Goal: Task Accomplishment & Management: Manage account settings

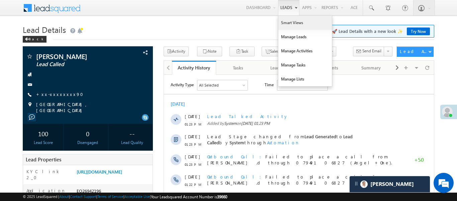
click at [291, 22] on link "Smart Views" at bounding box center [306, 23] width 54 height 14
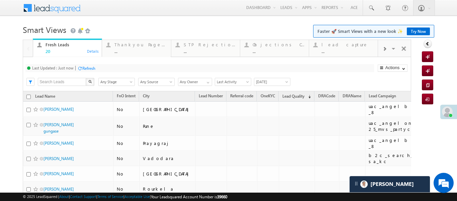
click at [385, 51] on span at bounding box center [385, 48] width 4 height 5
click at [366, 50] on div "..." at bounding box center [348, 51] width 52 height 5
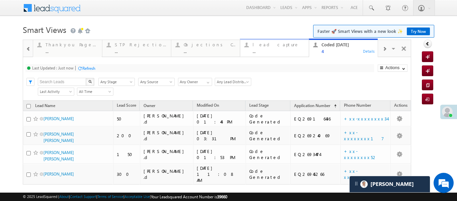
click at [253, 45] on div "lead capture" at bounding box center [279, 44] width 52 height 5
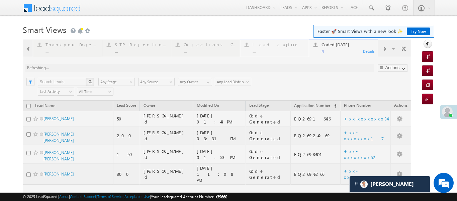
click at [253, 45] on div at bounding box center [217, 131] width 389 height 182
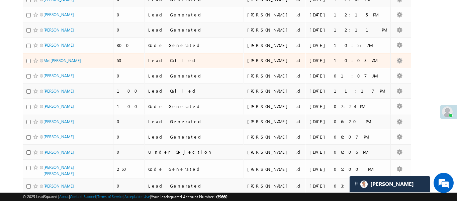
scroll to position [222, 0]
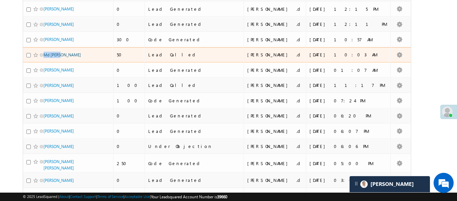
click at [448, 66] on body "Menu Aakansha .d Aakan sha.D @ange lbrok ing.c om" at bounding box center [228, 39] width 457 height 523
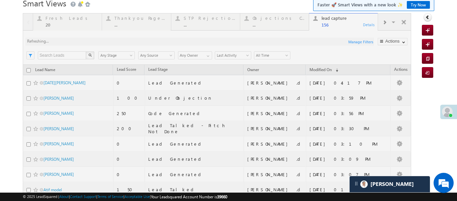
scroll to position [30, 0]
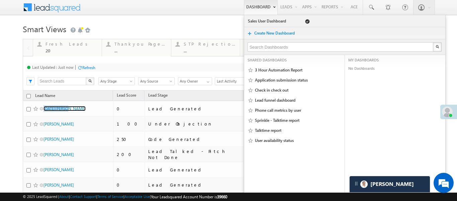
scroll to position [0, 0]
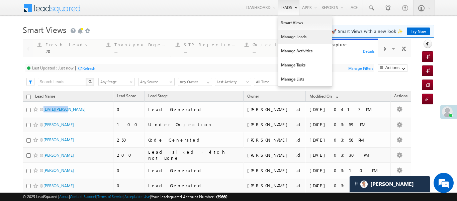
click at [304, 37] on link "Manage Leads" at bounding box center [306, 37] width 54 height 14
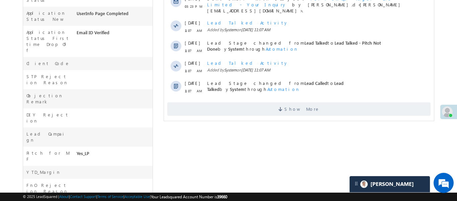
scroll to position [238, 0]
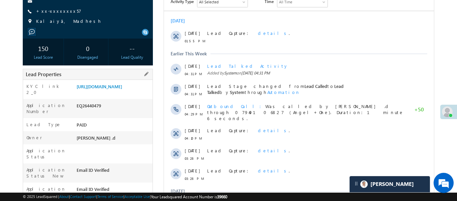
scroll to position [77, 0]
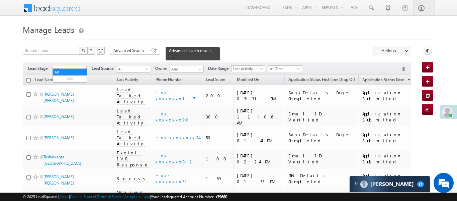
click at [79, 66] on span "All" at bounding box center [69, 69] width 32 height 6
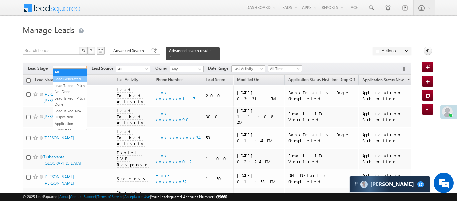
drag, startPoint x: 67, startPoint y: 74, endPoint x: 68, endPoint y: 79, distance: 5.2
click at [68, 79] on ul "All Lead Generated Lead Talked - Pitch Not Done Lead Talked - Pitch Done Lead T…" at bounding box center [70, 99] width 34 height 62
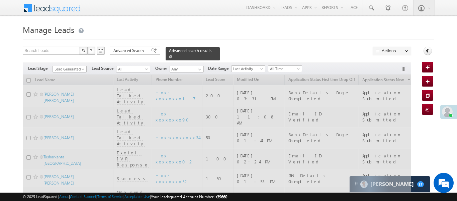
click at [172, 54] on link at bounding box center [170, 57] width 3 height 6
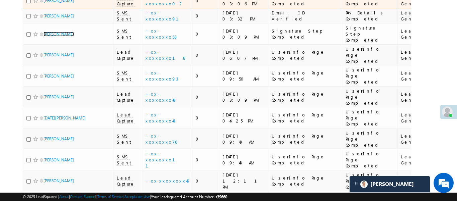
scroll to position [339, 0]
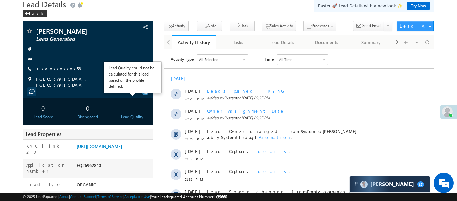
scroll to position [42, 0]
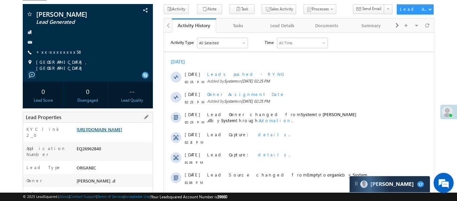
click at [122, 132] on link "[URL][DOMAIN_NAME]" at bounding box center [100, 129] width 46 height 6
drag, startPoint x: 60, startPoint y: 48, endPoint x: 59, endPoint y: 52, distance: 4.1
click at [59, 48] on div "[PERSON_NAME] Lead Generated +xx-xxxxxxxx58" at bounding box center [88, 41] width 124 height 60
click at [59, 56] on div "[PERSON_NAME] Lead Generated +xx-xxxxxxxx58" at bounding box center [88, 41] width 124 height 60
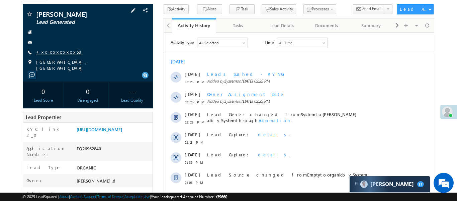
click at [61, 52] on link "+xx-xxxxxxxx58" at bounding box center [59, 52] width 47 height 6
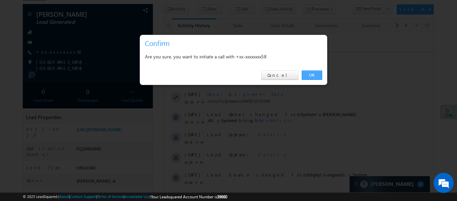
drag, startPoint x: 312, startPoint y: 71, endPoint x: 86, endPoint y: 10, distance: 233.8
click at [312, 71] on link "OK" at bounding box center [312, 74] width 20 height 9
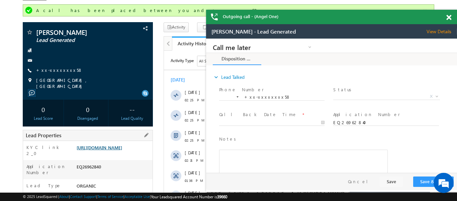
click at [122, 150] on link "https://angelbroking1-pk3em7sa.customui-test.leadsquared.com?leadId=e5f93feb-a7…" at bounding box center [100, 147] width 46 height 6
click at [49, 70] on link "+xx-xxxxxxxx58" at bounding box center [59, 70] width 47 height 6
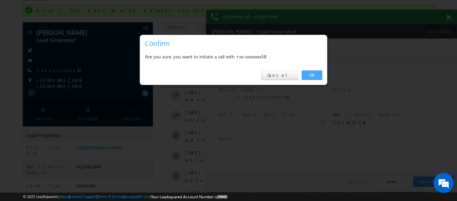
click at [318, 74] on link "OK" at bounding box center [312, 74] width 20 height 9
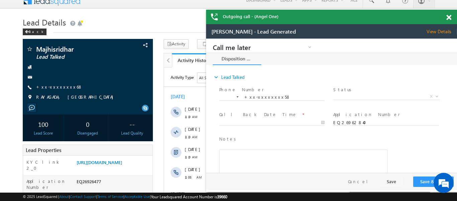
click at [449, 22] on div at bounding box center [452, 16] width 9 height 13
click at [450, 17] on span at bounding box center [449, 18] width 5 height 6
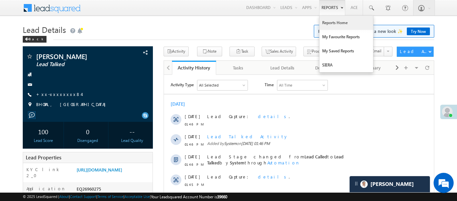
click at [334, 23] on link "Reports Home" at bounding box center [347, 23] width 54 height 14
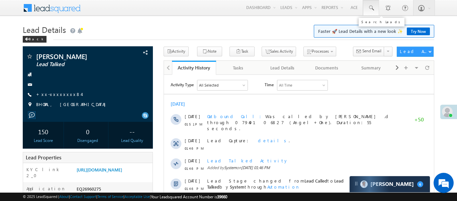
click at [374, 13] on link at bounding box center [371, 7] width 16 height 15
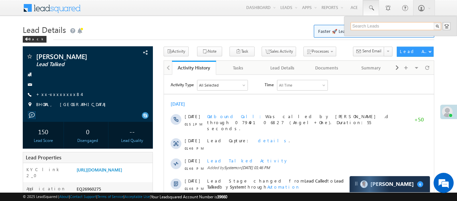
paste input "EQ26958238"
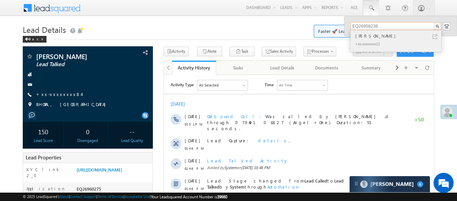
type input "EQ26958238"
click at [365, 37] on div "Kaif Rajput" at bounding box center [399, 35] width 90 height 7
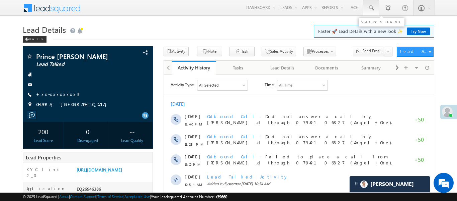
click at [375, 5] on link at bounding box center [371, 7] width 16 height 15
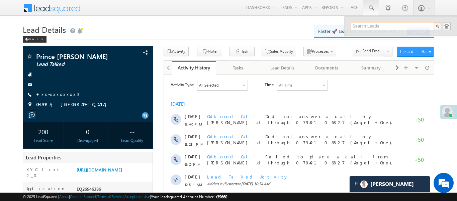
paste input "EQ26959228"
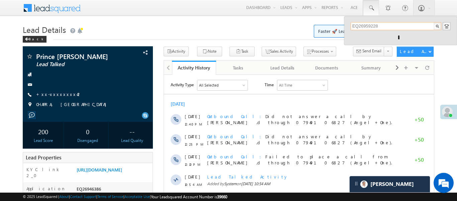
type input "EQ26959228"
drag, startPoint x: 384, startPoint y: 22, endPoint x: 308, endPoint y: 31, distance: 76.2
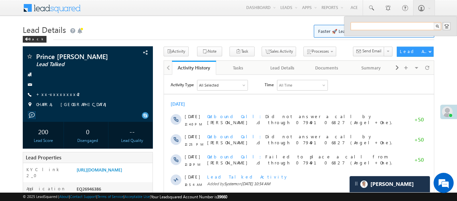
paste input "EQ26959228"
type input "EQ26959228"
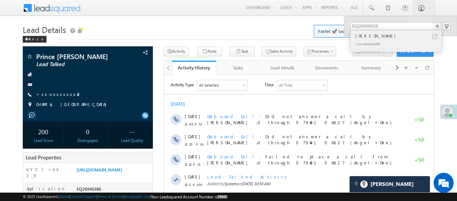
click at [382, 34] on div "[PERSON_NAME]" at bounding box center [399, 35] width 90 height 7
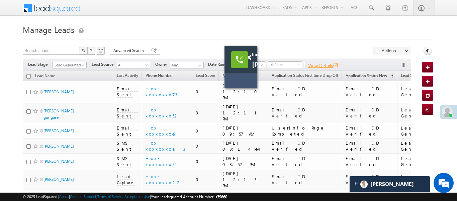
click at [328, 63] on link "View Details open_in_new" at bounding box center [323, 65] width 30 height 6
click at [249, 57] on span at bounding box center [248, 58] width 5 height 6
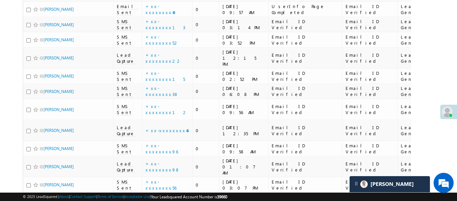
scroll to position [139, 0]
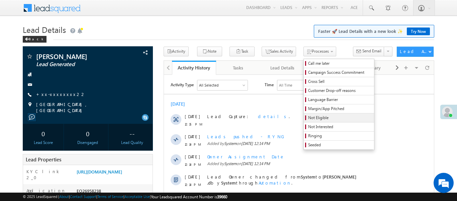
click at [316, 120] on span "Not Eligible" at bounding box center [340, 118] width 64 height 6
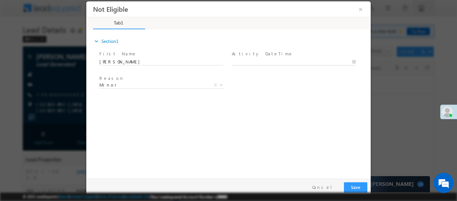
type input "10/08/25 4:43 PM"
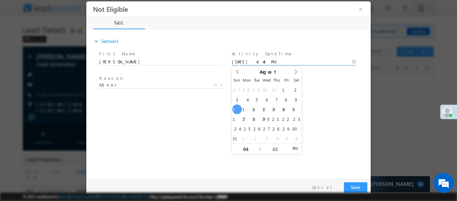
click at [281, 61] on input "10/08/25 4:43 PM" at bounding box center [294, 61] width 124 height 7
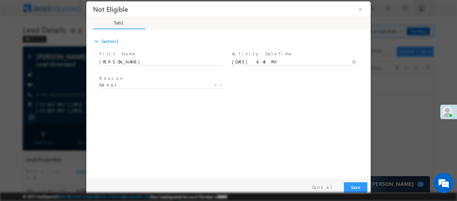
click at [166, 101] on div "expand_more Section1 First Name *" at bounding box center [230, 102] width 281 height 145
click at [354, 187] on button "Save" at bounding box center [355, 187] width 23 height 10
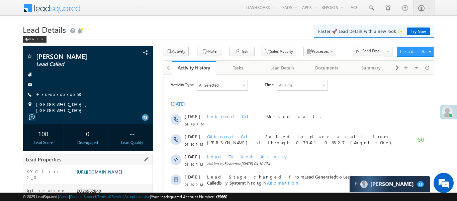
click at [119, 174] on link "[URL][DOMAIN_NAME]" at bounding box center [100, 171] width 46 height 6
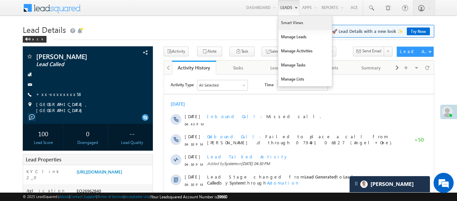
click at [281, 27] on link "Smart Views" at bounding box center [306, 23] width 54 height 14
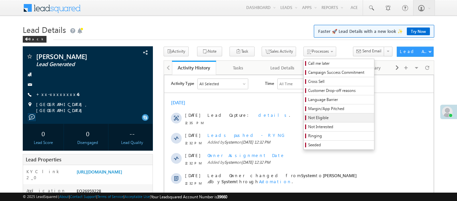
click at [308, 115] on span "Not Eligible" at bounding box center [340, 118] width 64 height 6
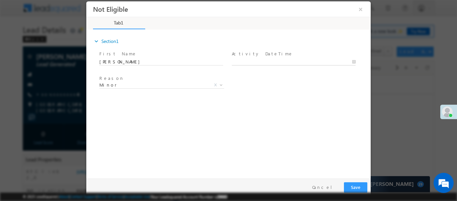
type input "[DATE] 4:57 PM"
click at [263, 63] on body "Not Eligible ×" at bounding box center [228, 88] width 285 height 174
click at [356, 187] on button "Save" at bounding box center [355, 187] width 23 height 10
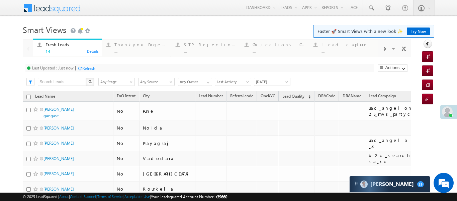
click at [383, 50] on span at bounding box center [385, 48] width 4 height 5
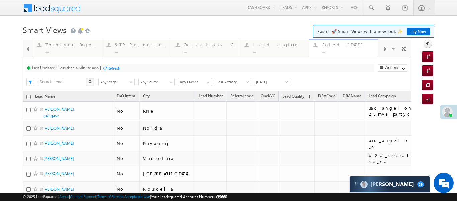
click at [329, 45] on div "Coded Today" at bounding box center [348, 44] width 52 height 5
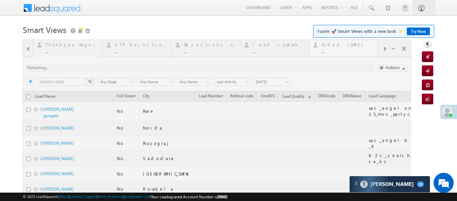
click at [329, 45] on div at bounding box center [217, 198] width 389 height 316
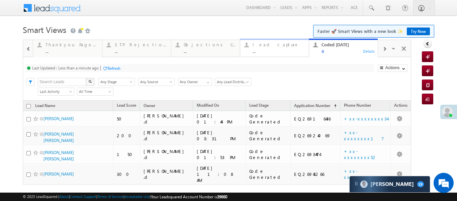
click at [280, 53] on div "..." at bounding box center [279, 51] width 52 height 5
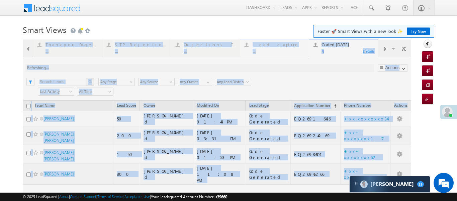
click at [280, 53] on div at bounding box center [217, 131] width 389 height 182
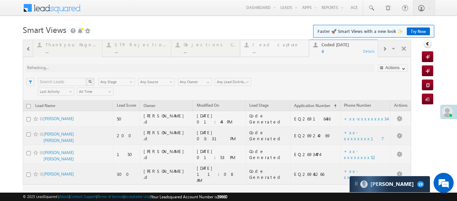
click at [280, 53] on div at bounding box center [217, 131] width 389 height 182
